Goal: Information Seeking & Learning: Learn about a topic

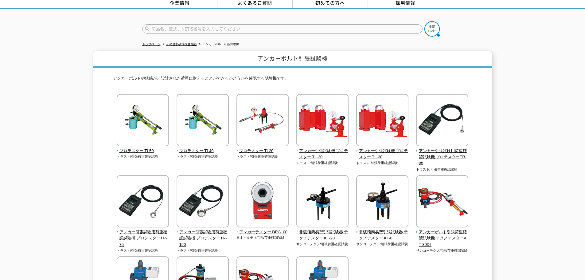
scroll to position [92, 0]
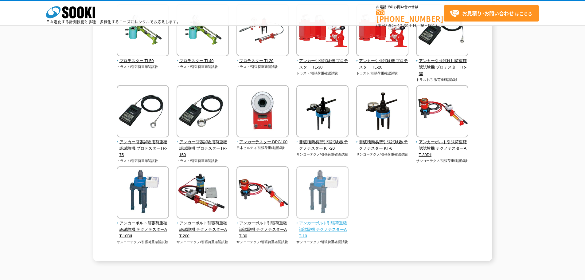
click at [307, 205] on img at bounding box center [322, 193] width 52 height 54
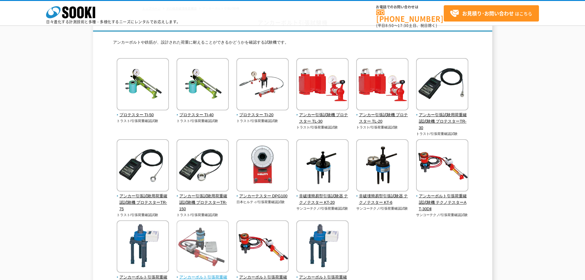
scroll to position [7, 0]
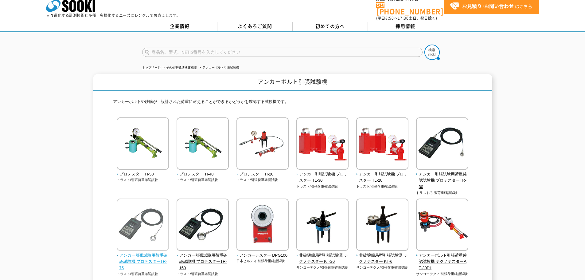
click at [160, 209] on img at bounding box center [143, 225] width 52 height 54
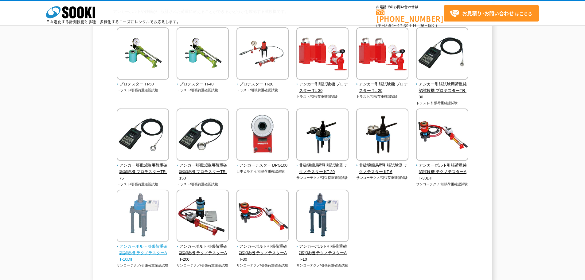
click at [156, 227] on img at bounding box center [143, 216] width 52 height 54
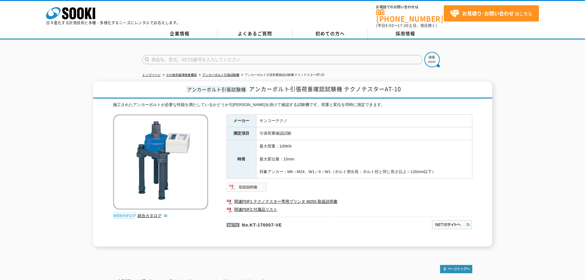
click at [261, 186] on img at bounding box center [247, 187] width 40 height 10
click at [271, 206] on link "関連PDF2 付属品リスト" at bounding box center [350, 209] width 246 height 8
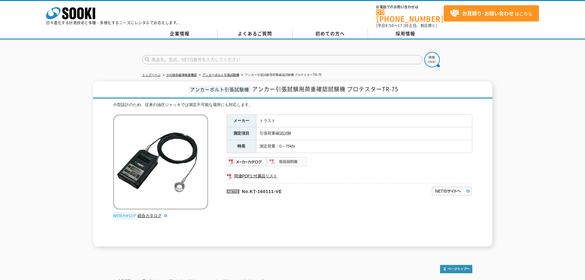
click at [277, 162] on img at bounding box center [287, 162] width 40 height 10
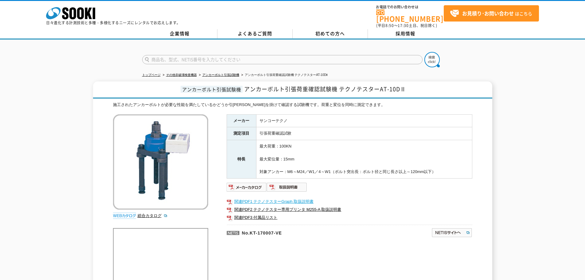
click at [267, 199] on link "関連PDF1 テクノテスターGraph 取扱説明書" at bounding box center [350, 201] width 246 height 8
